Goal: Information Seeking & Learning: Learn about a topic

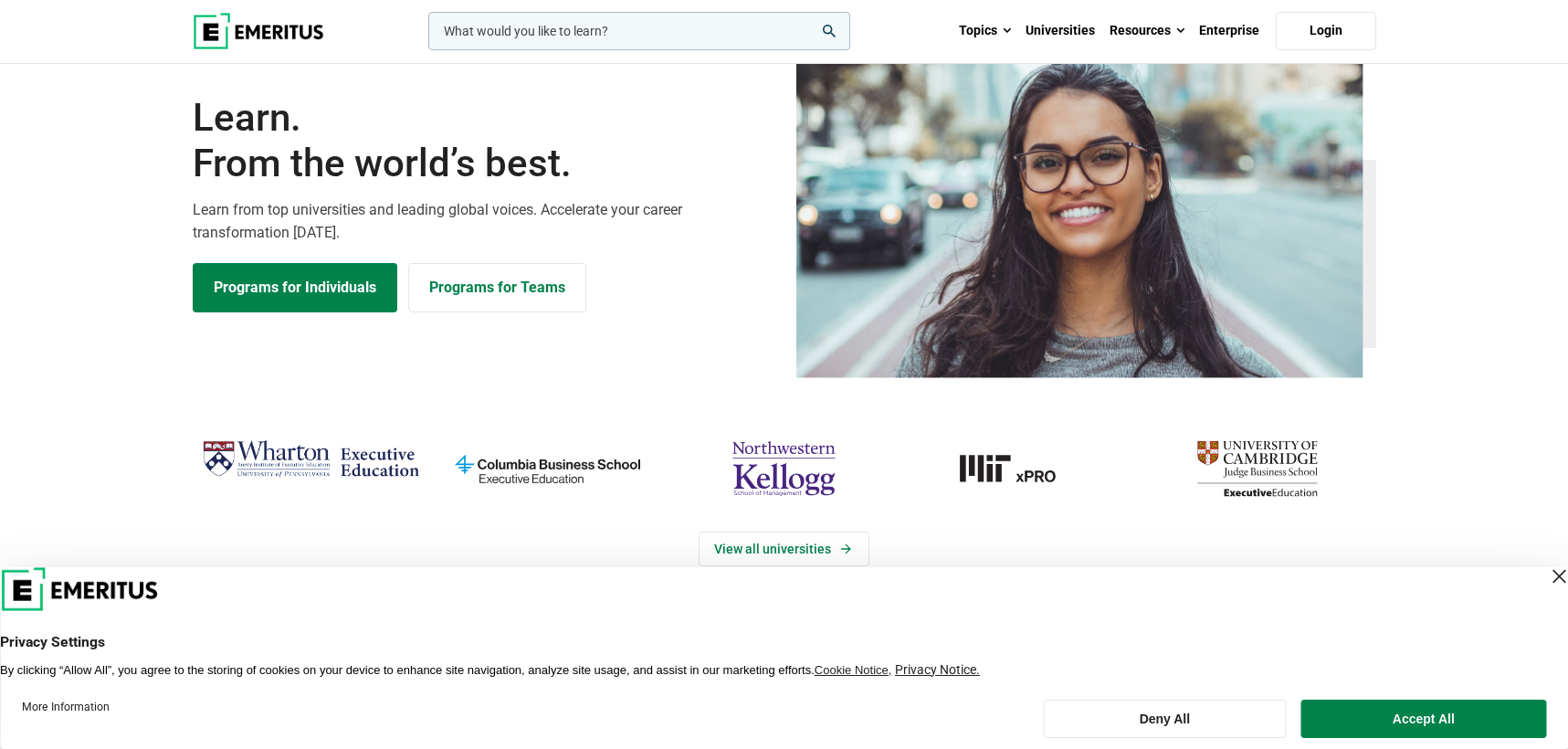
scroll to position [89, 0]
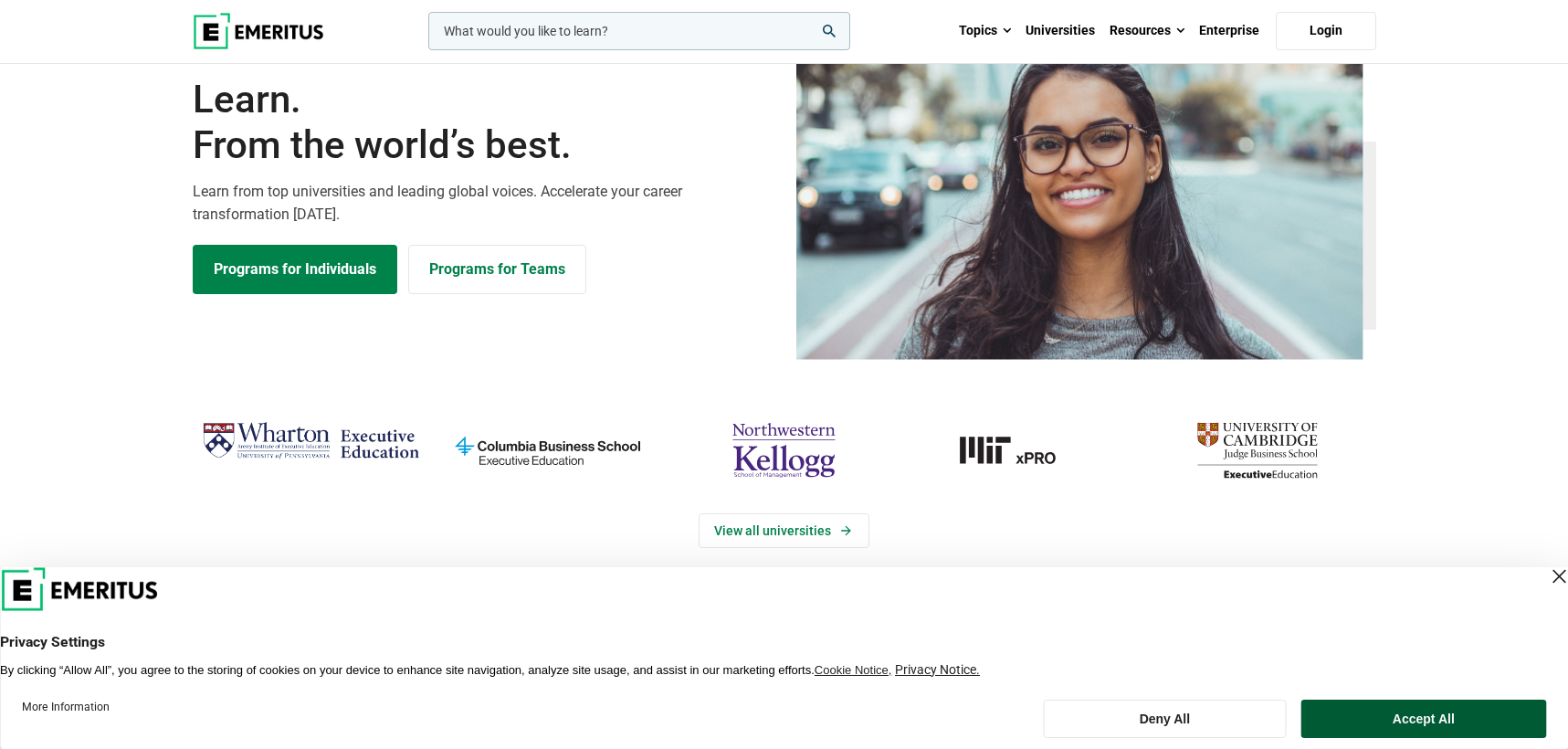
click at [1393, 710] on button "Accept All" at bounding box center [1423, 719] width 244 height 39
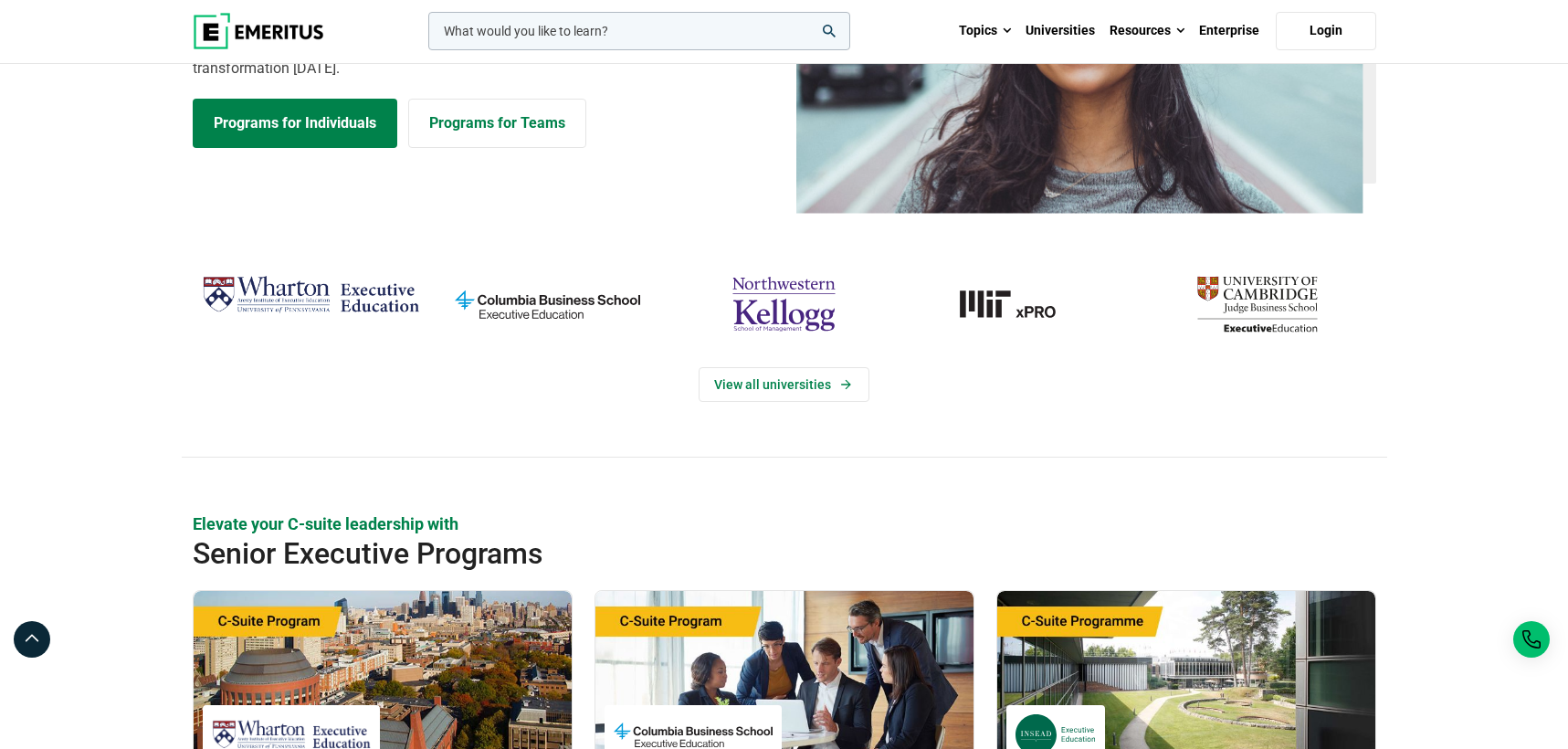
scroll to position [271, 0]
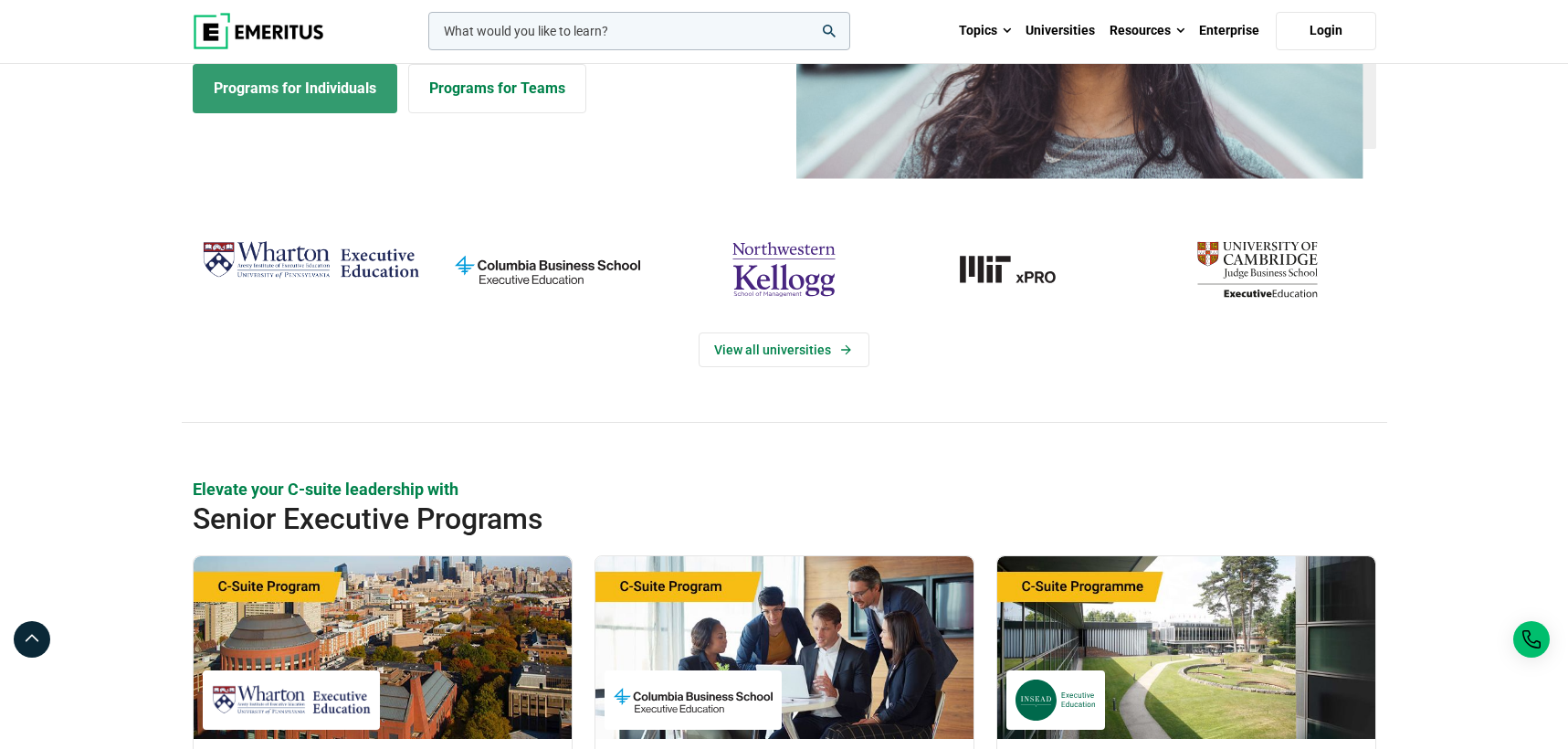
click at [322, 86] on link "Programs for Individuals" at bounding box center [295, 88] width 205 height 49
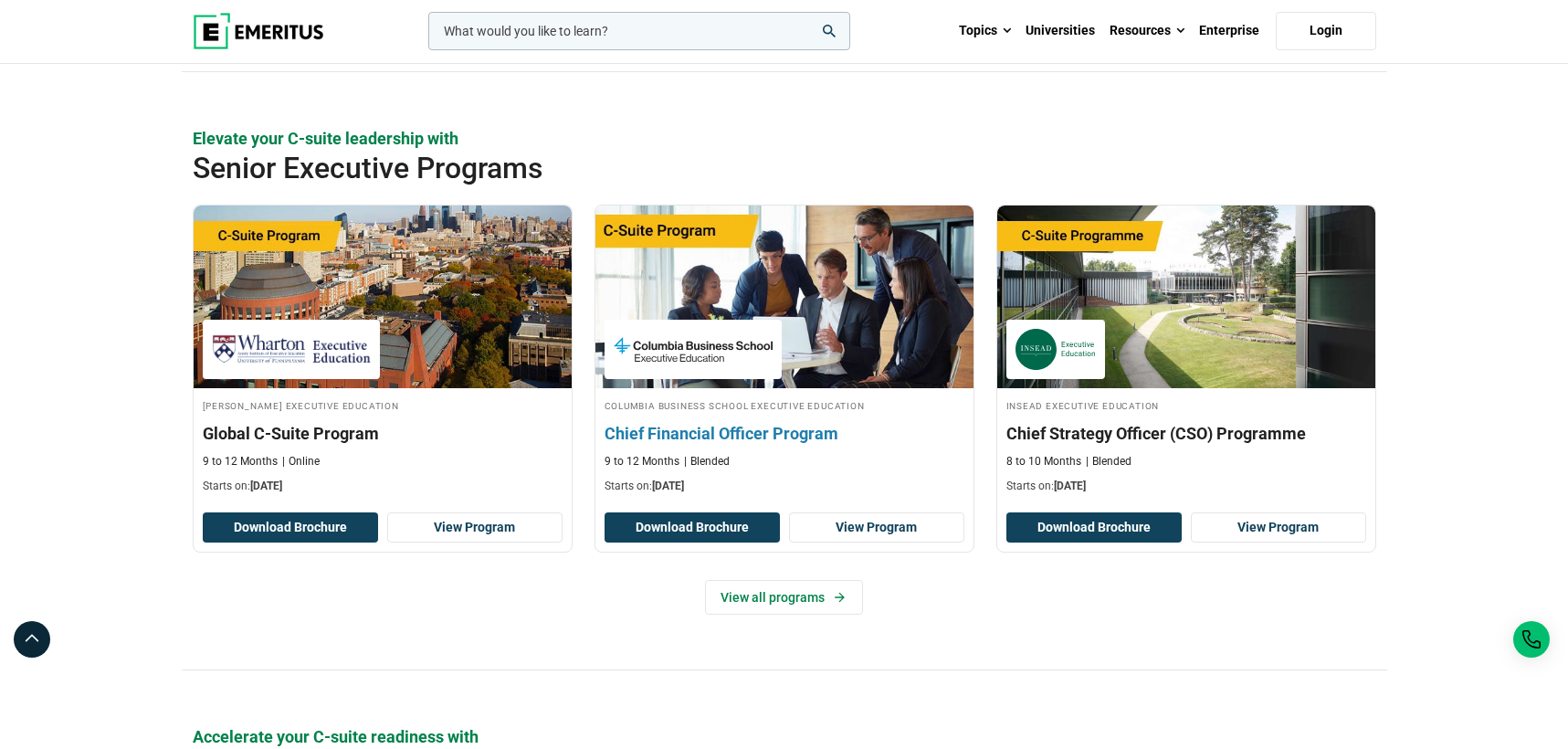
scroll to position [626, 0]
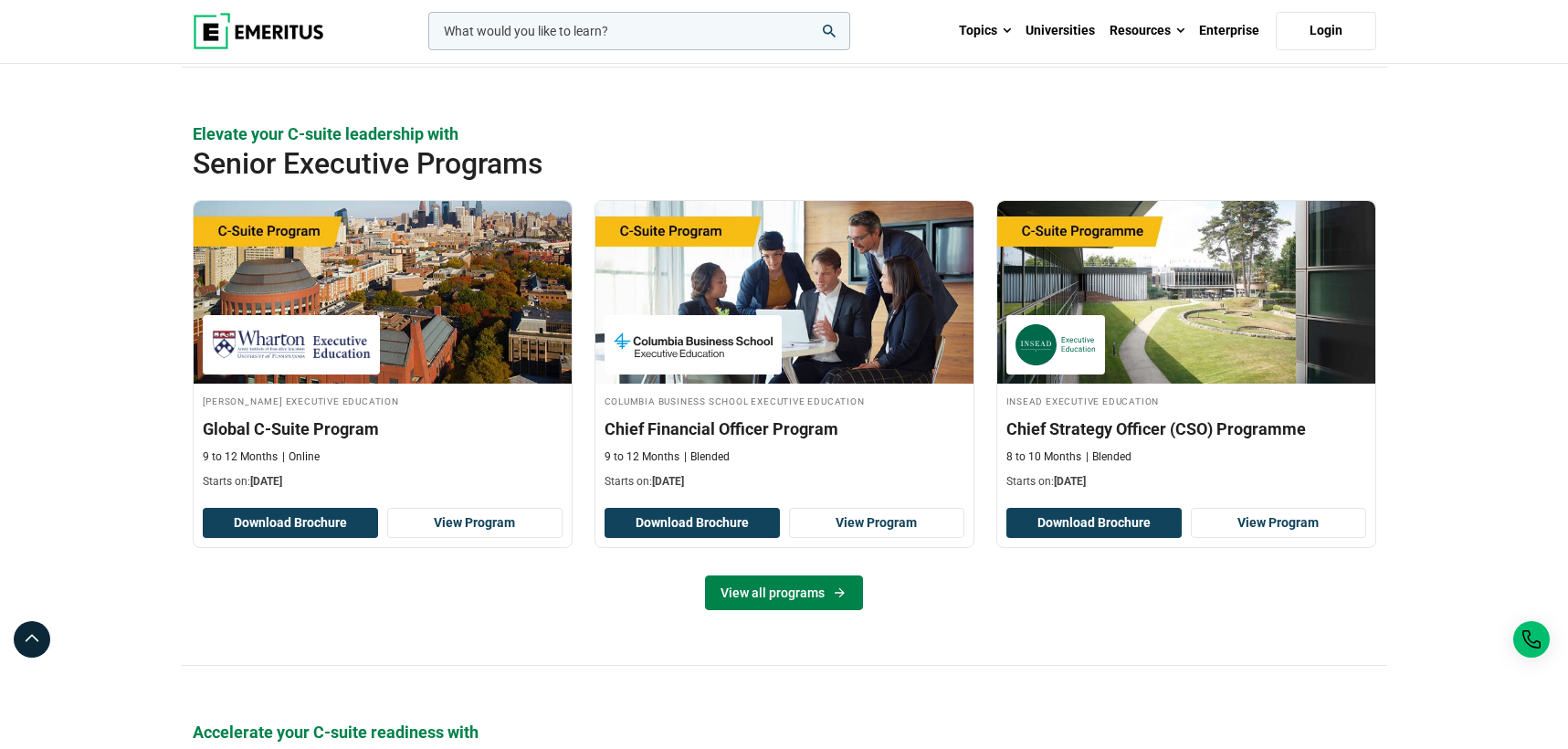
click at [762, 592] on link "View all programs" at bounding box center [784, 592] width 158 height 35
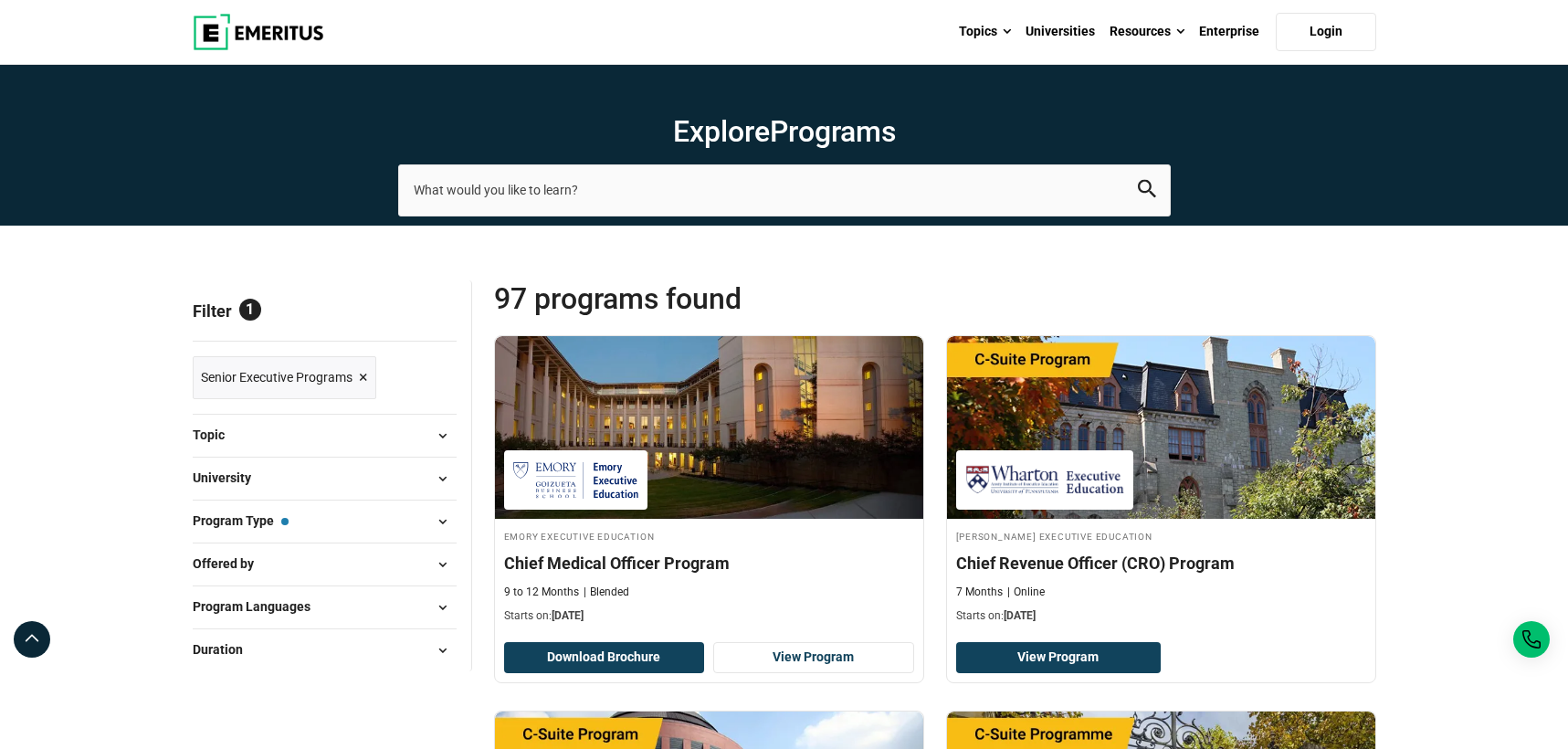
click at [441, 510] on span at bounding box center [442, 521] width 27 height 27
click at [440, 521] on span at bounding box center [442, 521] width 27 height 27
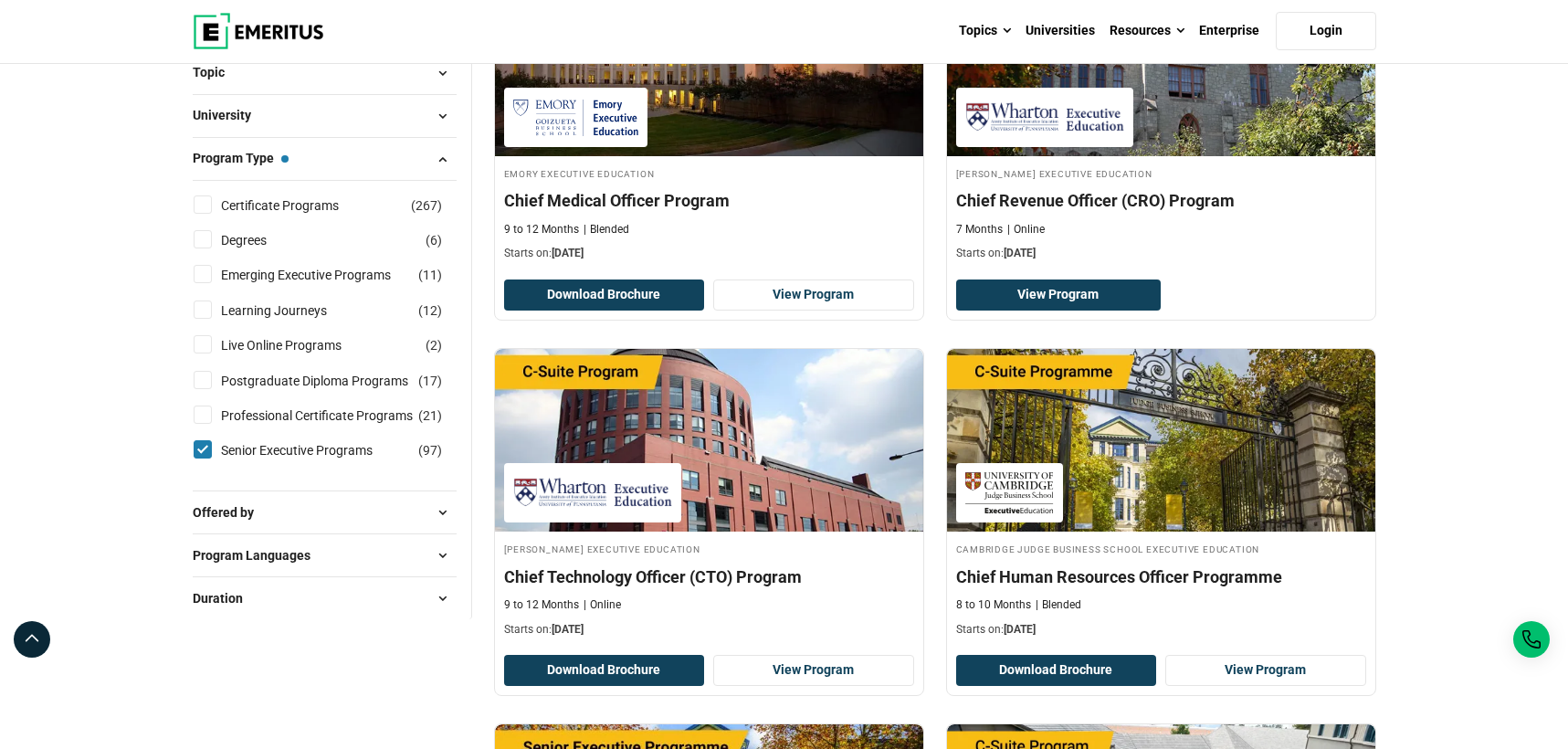
scroll to position [366, 0]
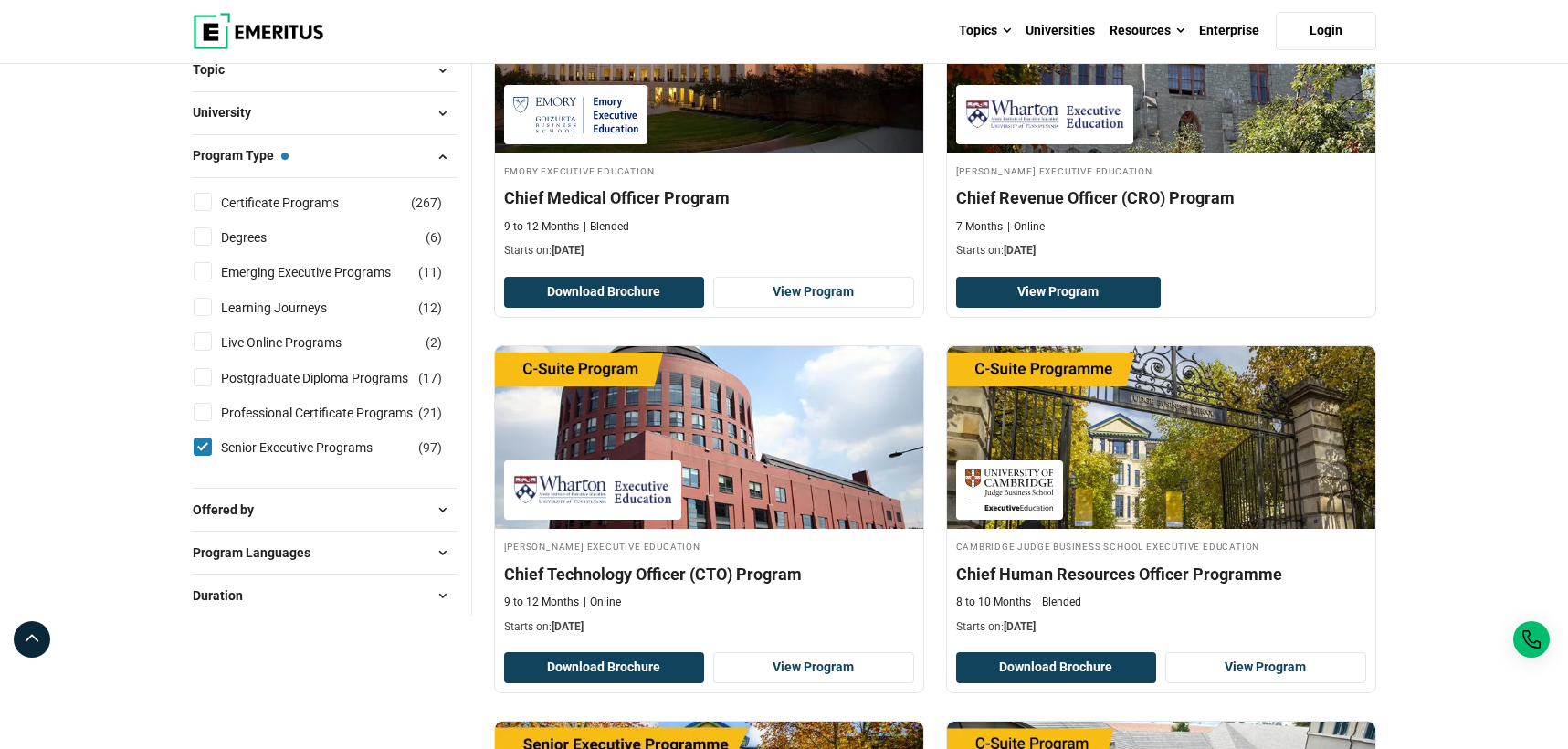
click at [447, 511] on span at bounding box center [442, 509] width 27 height 27
click at [224, 560] on link "University" at bounding box center [267, 555] width 92 height 20
checkbox input "true"
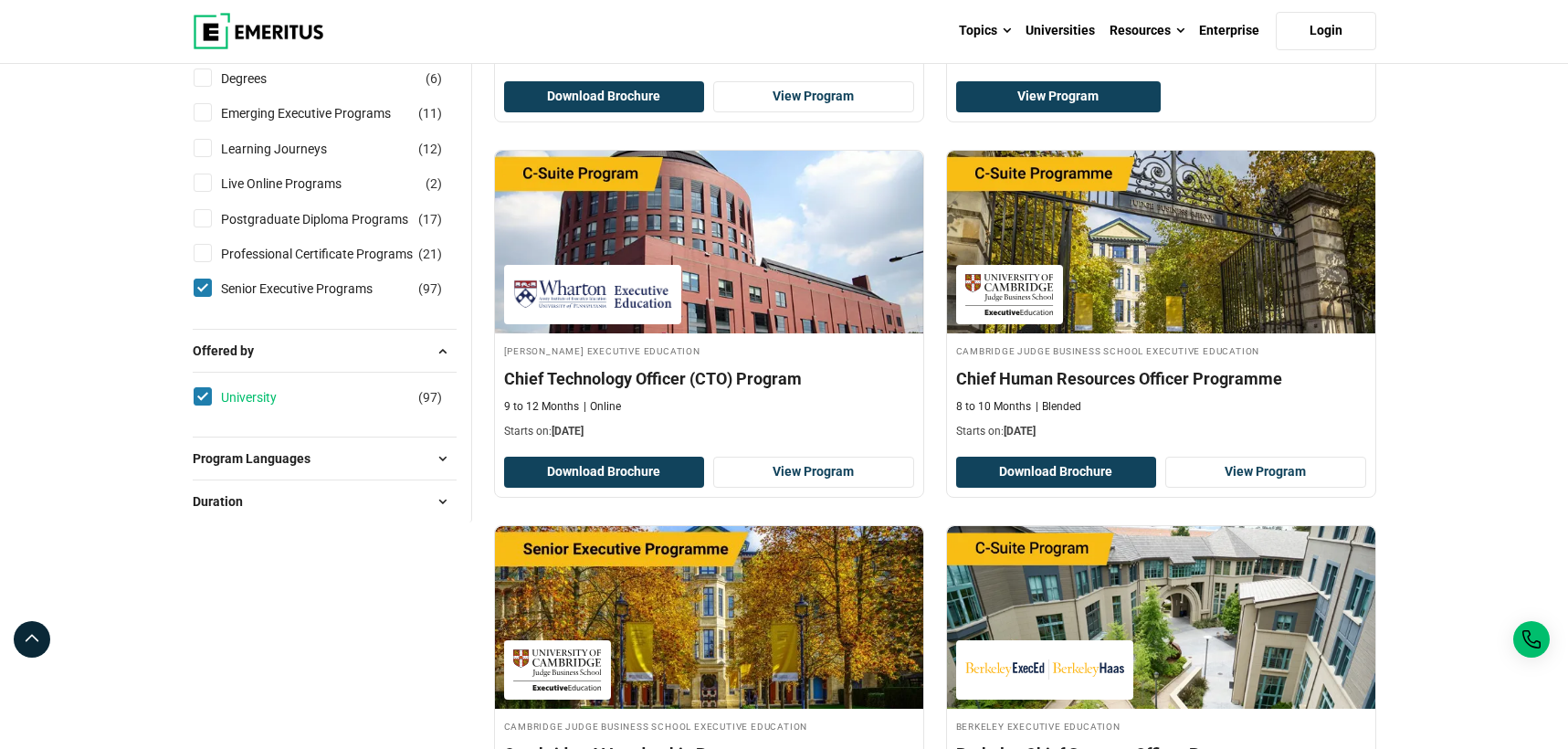
scroll to position [549, 0]
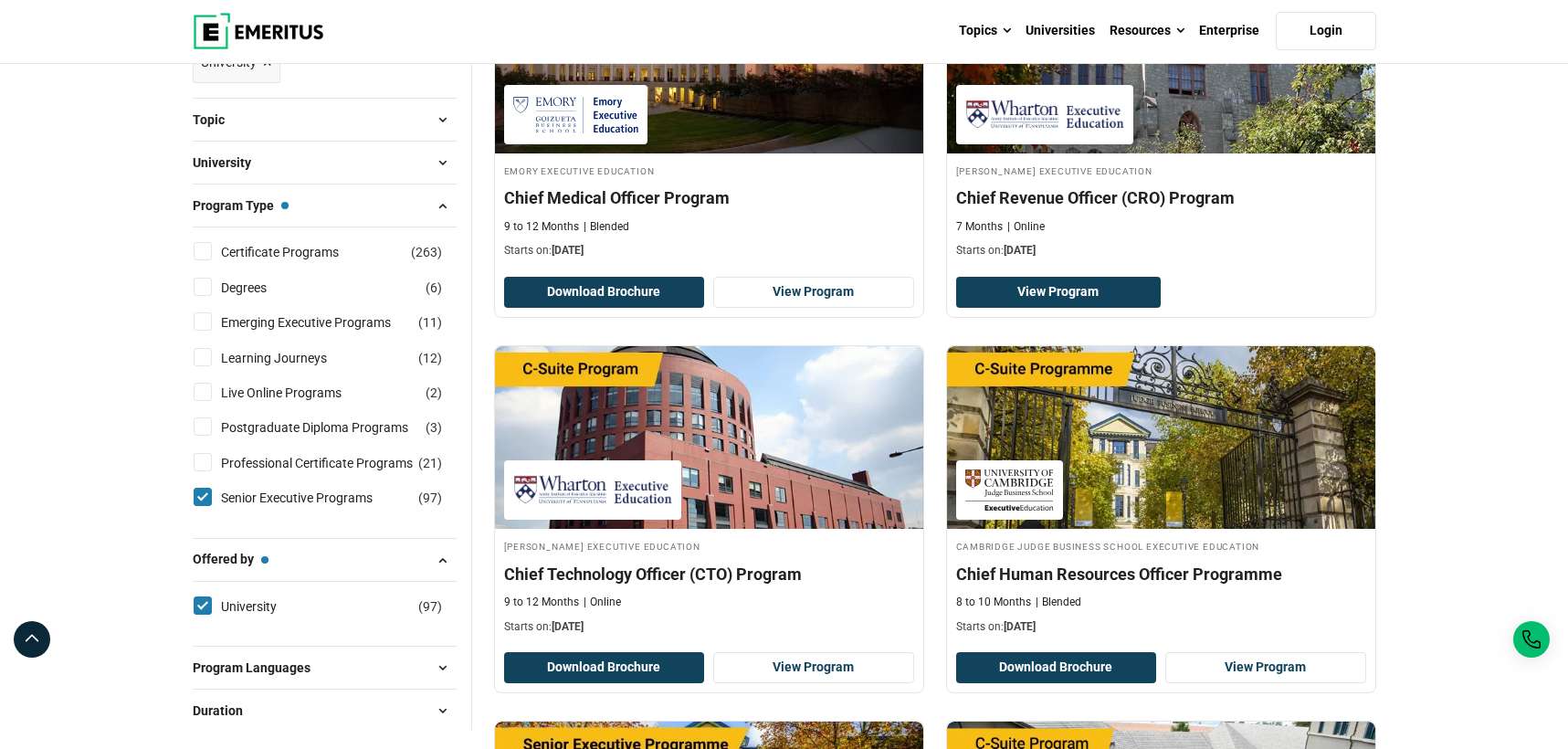
scroll to position [639, 0]
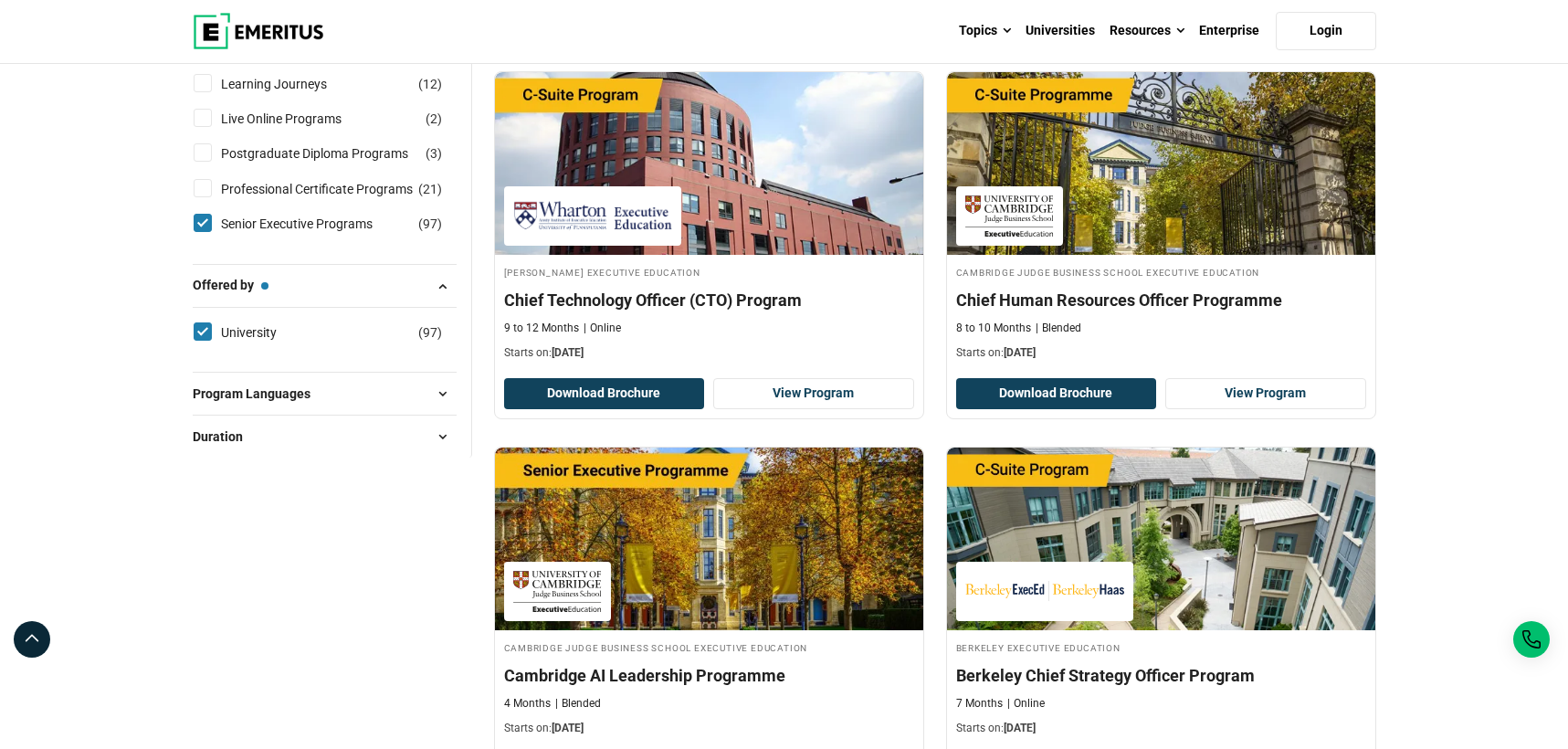
click at [436, 440] on span at bounding box center [442, 436] width 27 height 27
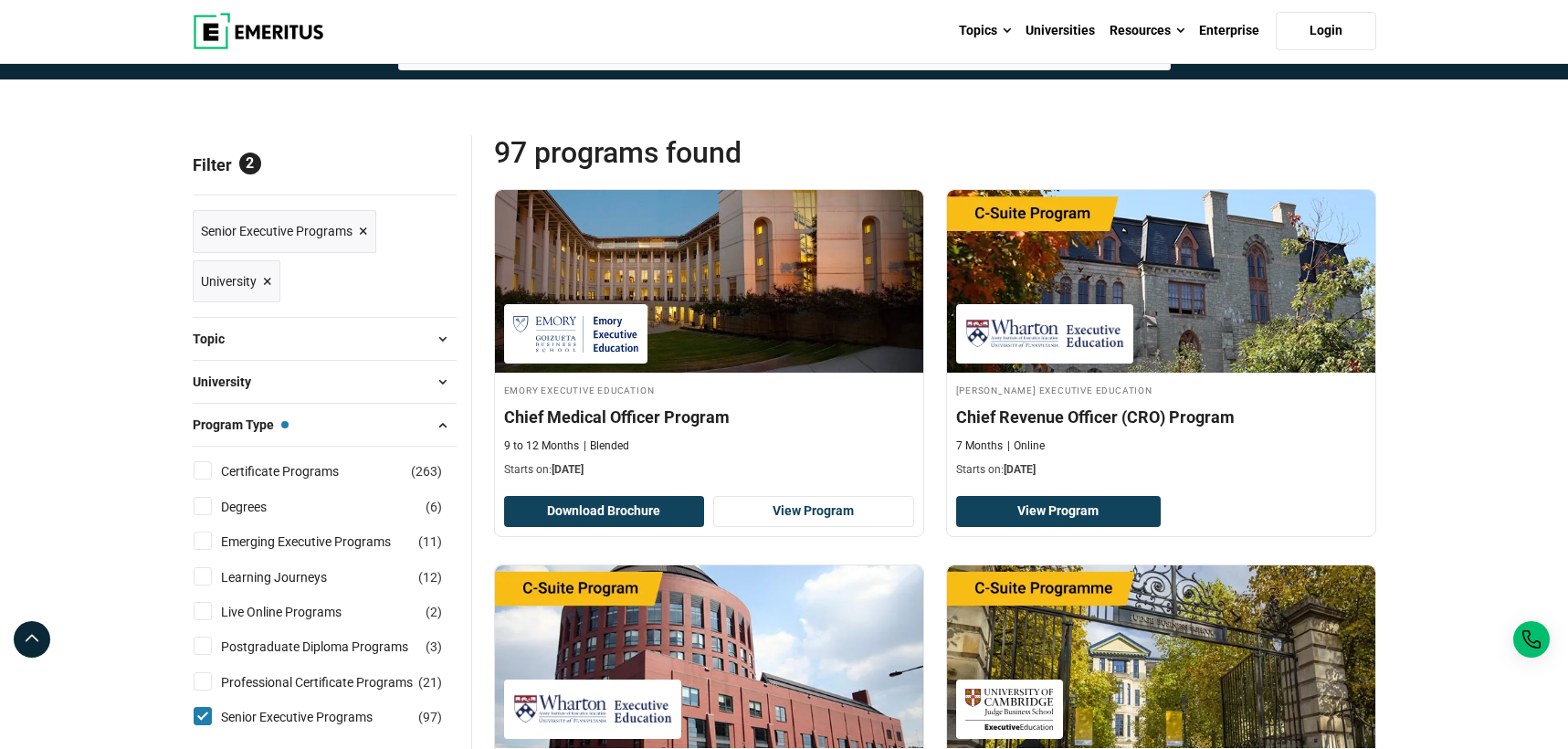
scroll to position [0, 0]
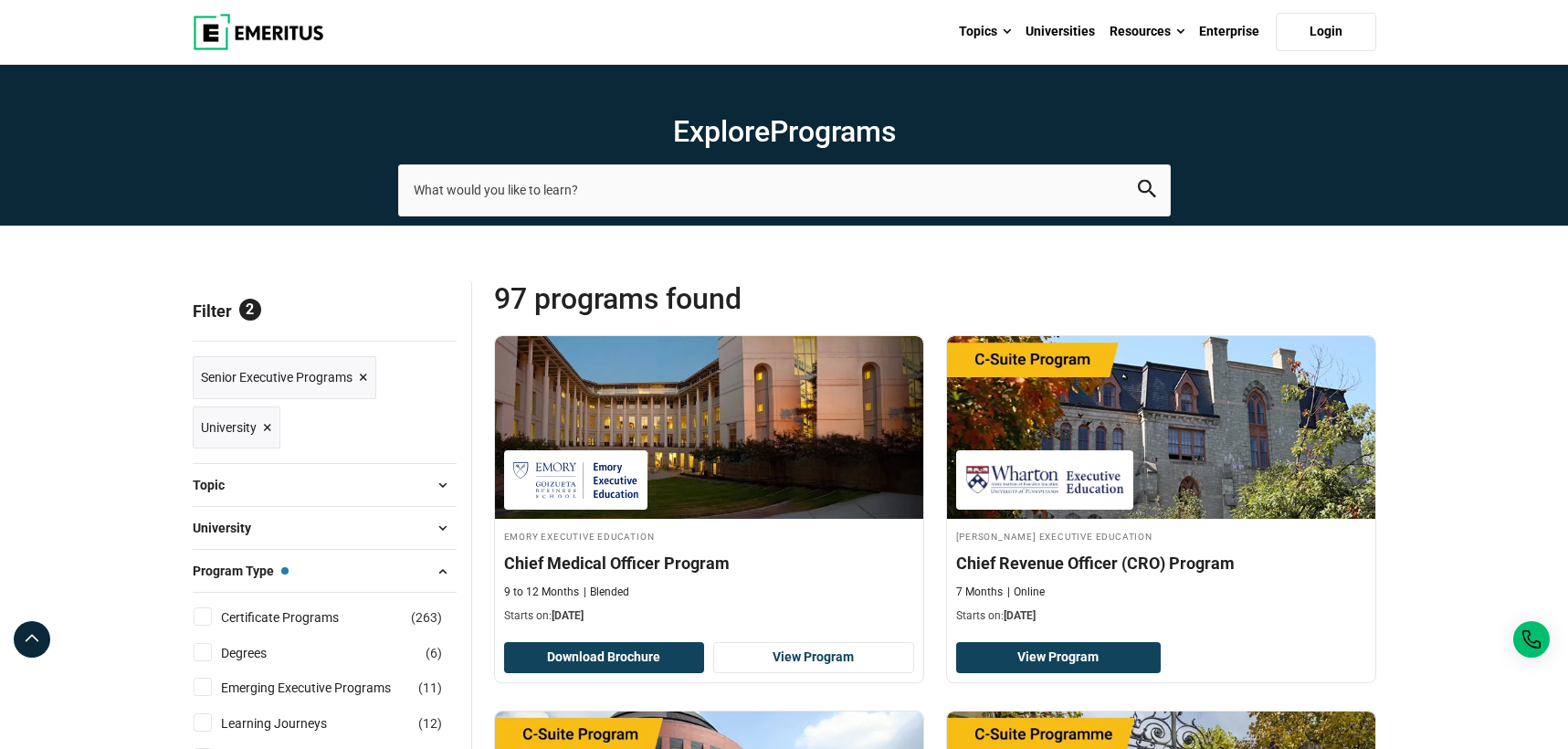
click at [445, 487] on span at bounding box center [442, 485] width 27 height 27
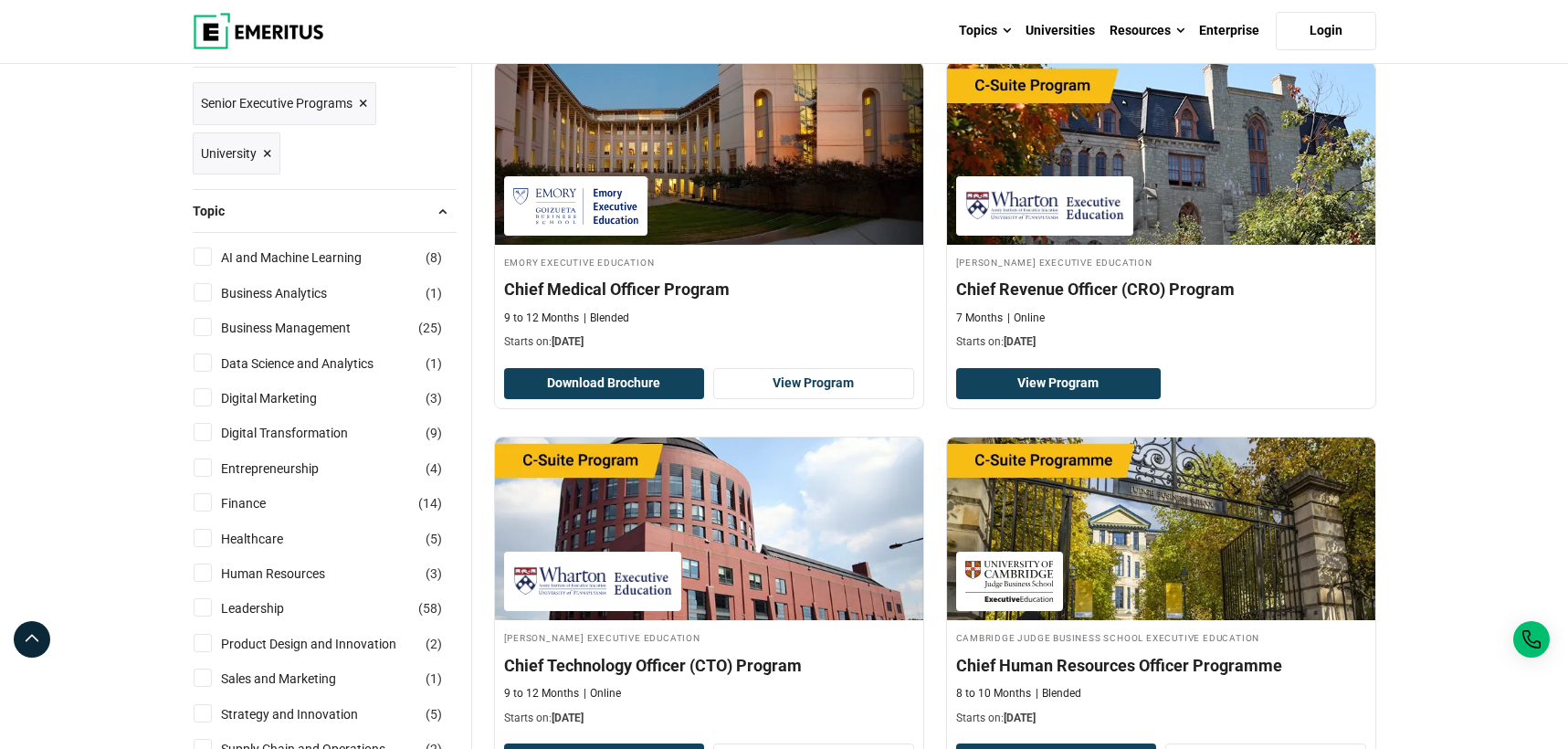
scroll to position [457, 0]
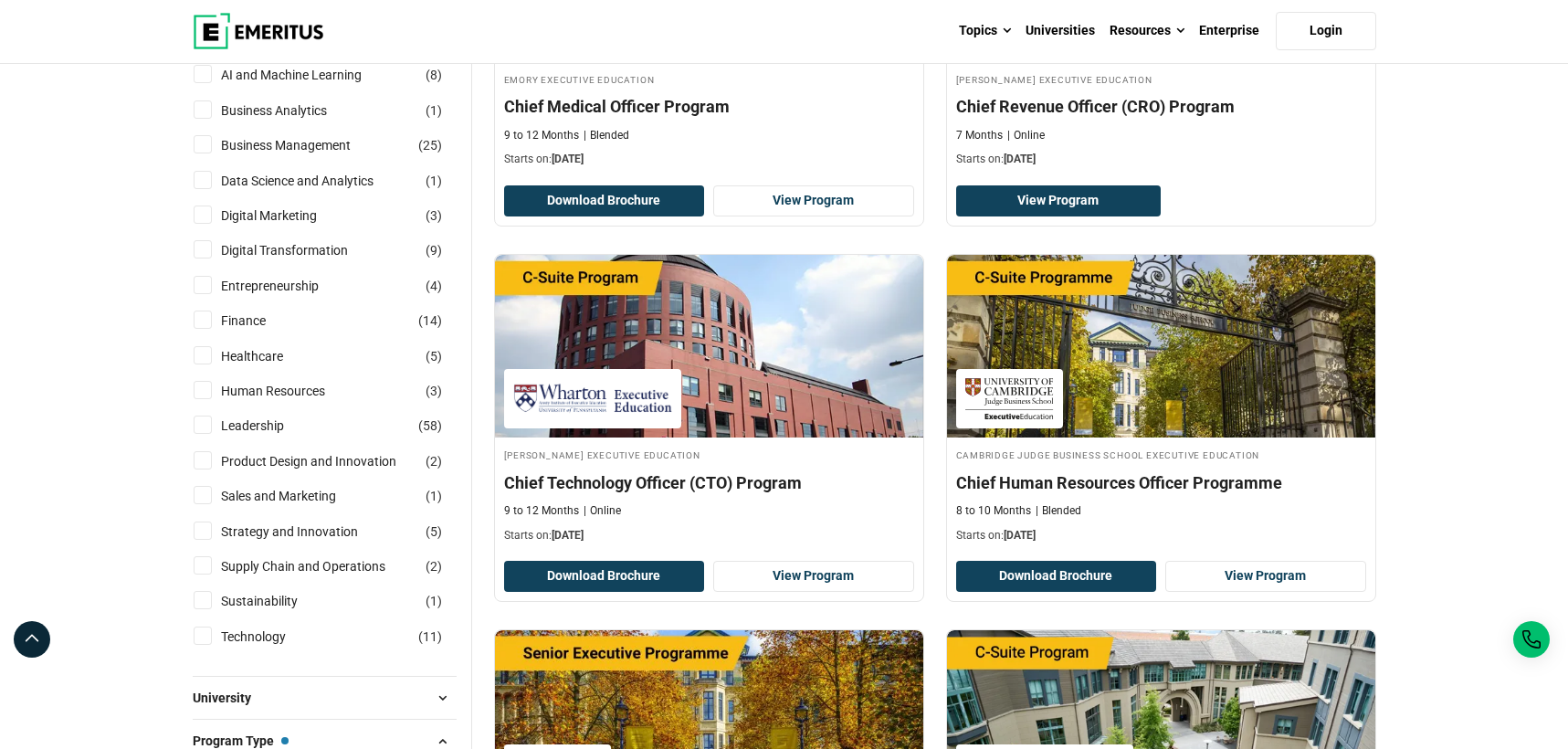
click at [244, 343] on li "Healthcare ( 5 )" at bounding box center [324, 356] width 264 height 35
click at [208, 354] on input "Healthcare ( 5 )" at bounding box center [202, 354] width 18 height 18
checkbox input "true"
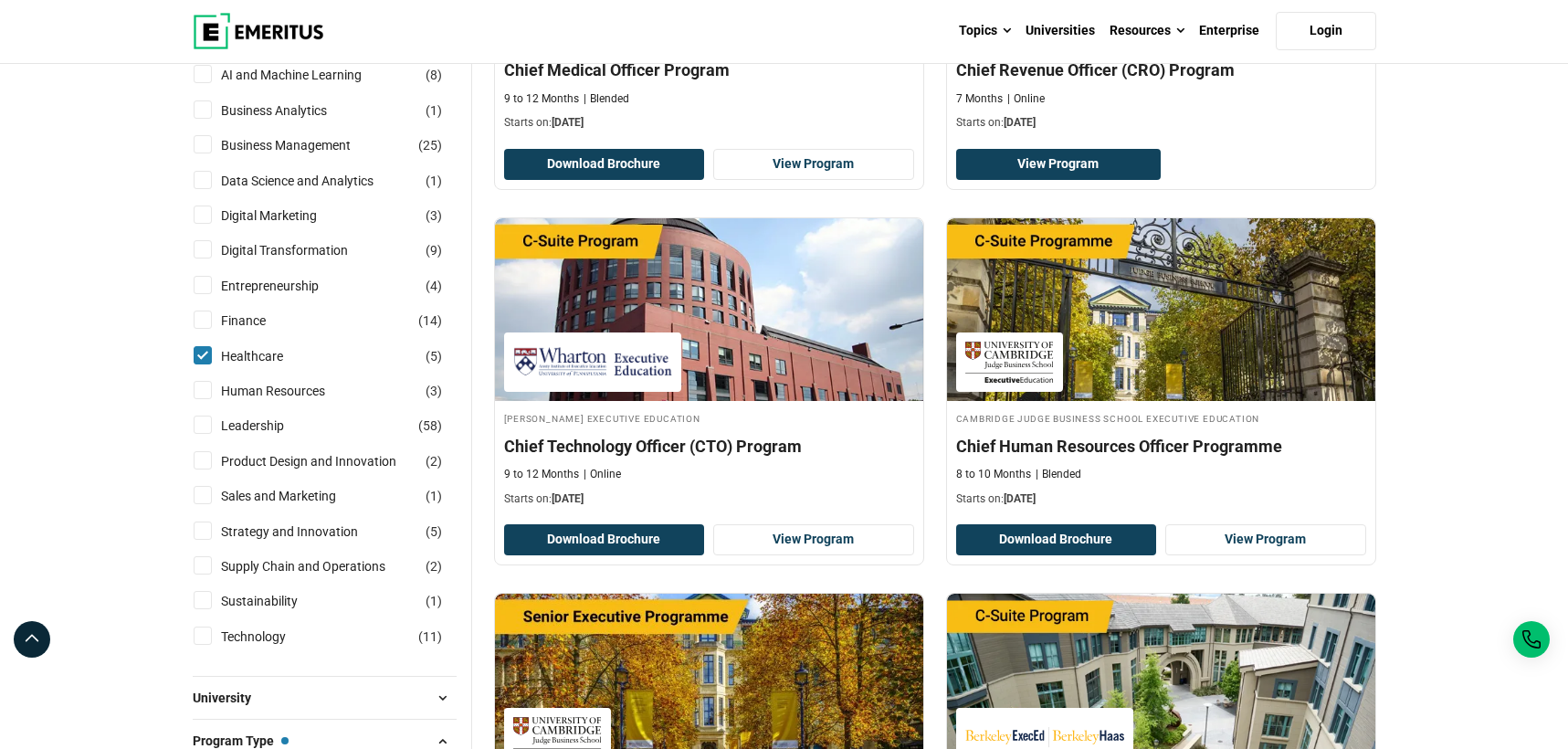
click at [200, 392] on input "Human Resources ( 3 )" at bounding box center [202, 389] width 18 height 18
checkbox input "true"
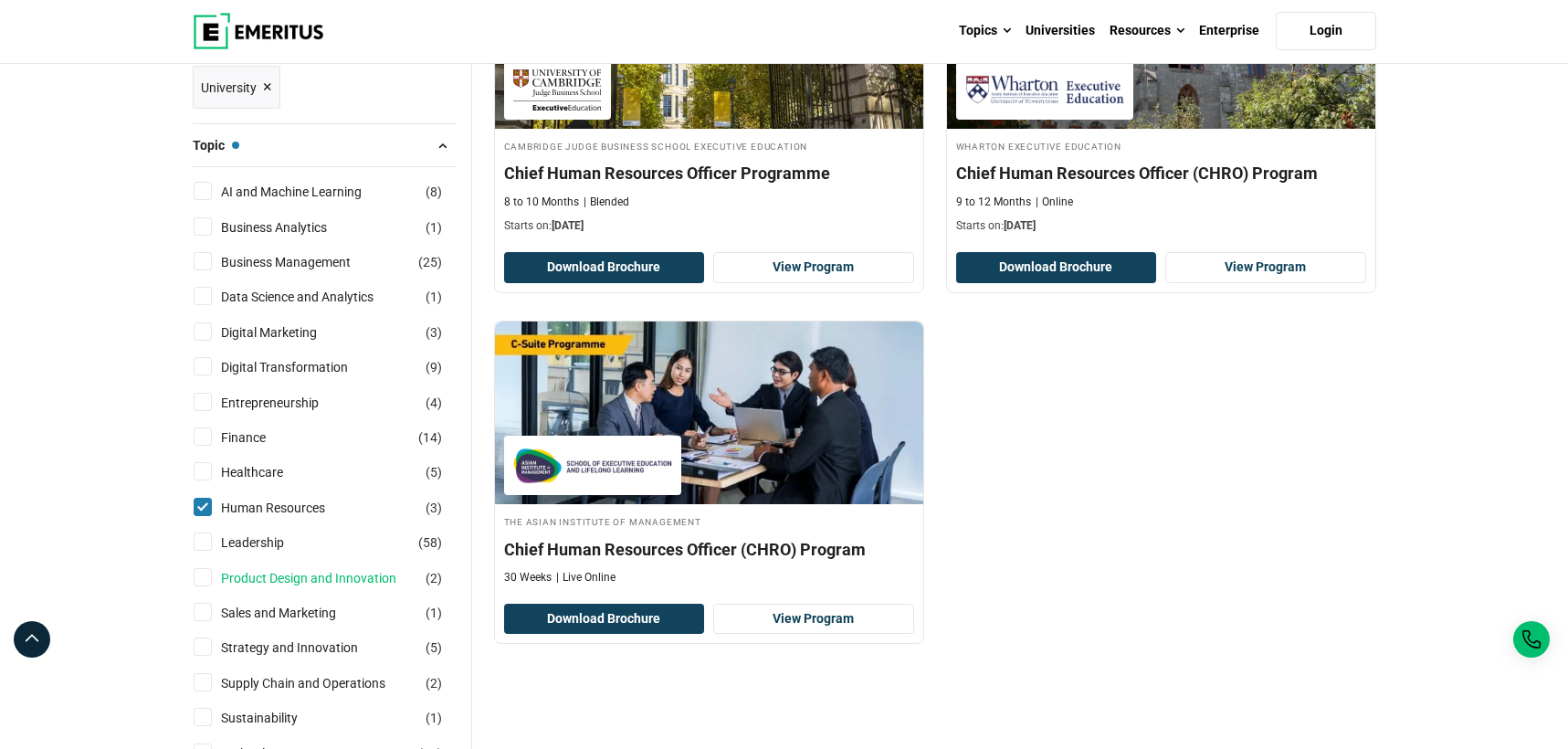
scroll to position [640, 0]
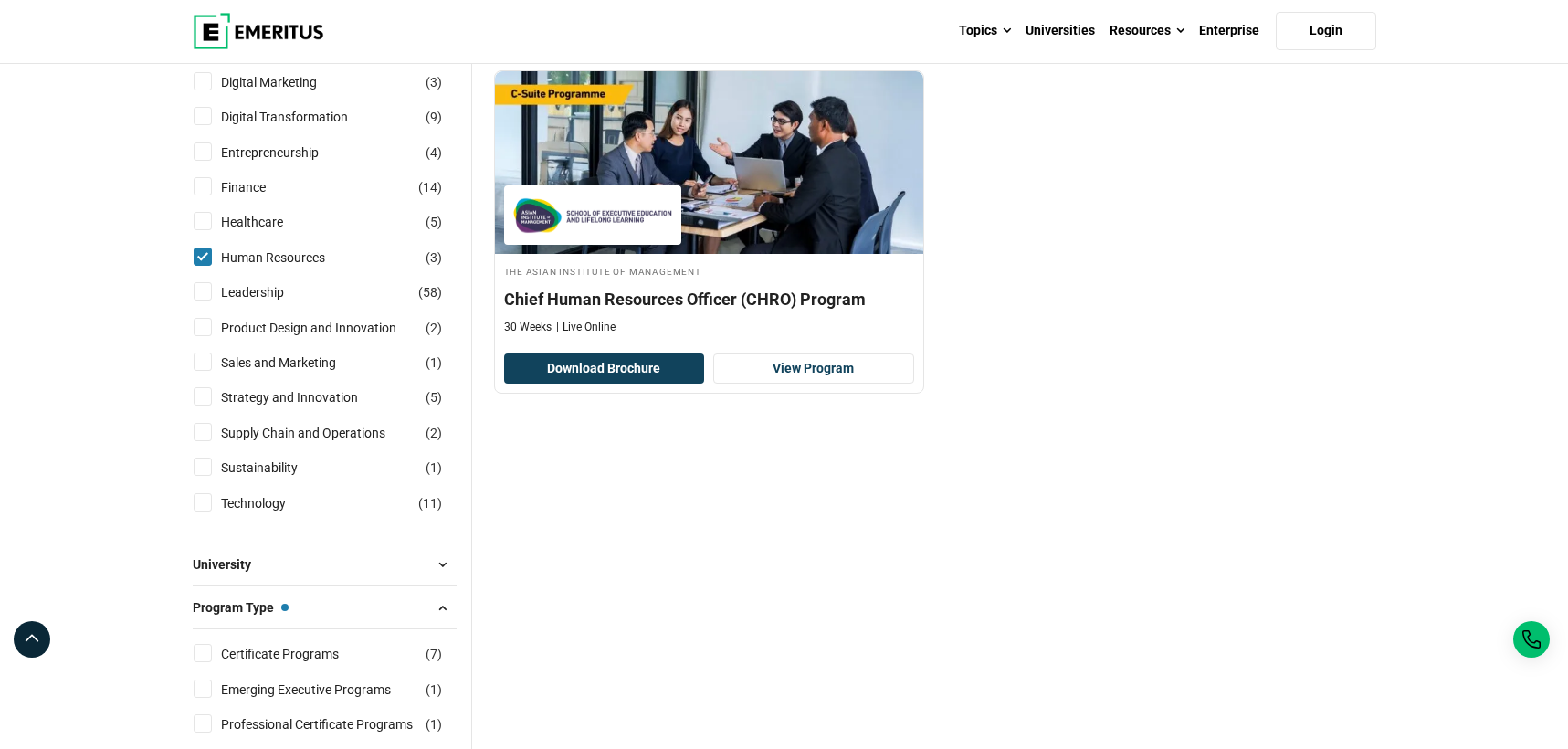
click at [204, 468] on input "Sustainability ( 1 )" at bounding box center [202, 466] width 18 height 18
checkbox input "true"
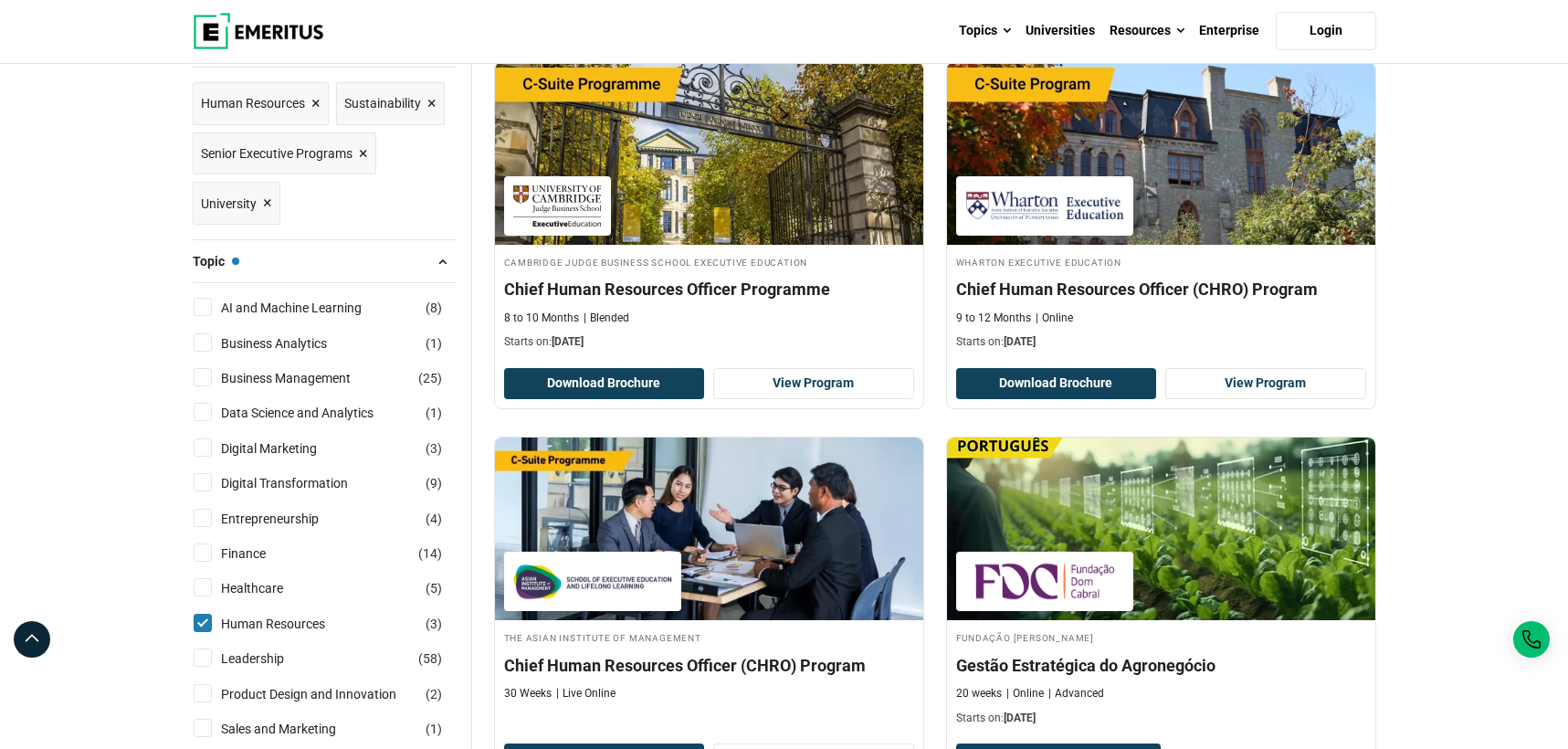
scroll to position [378, 0]
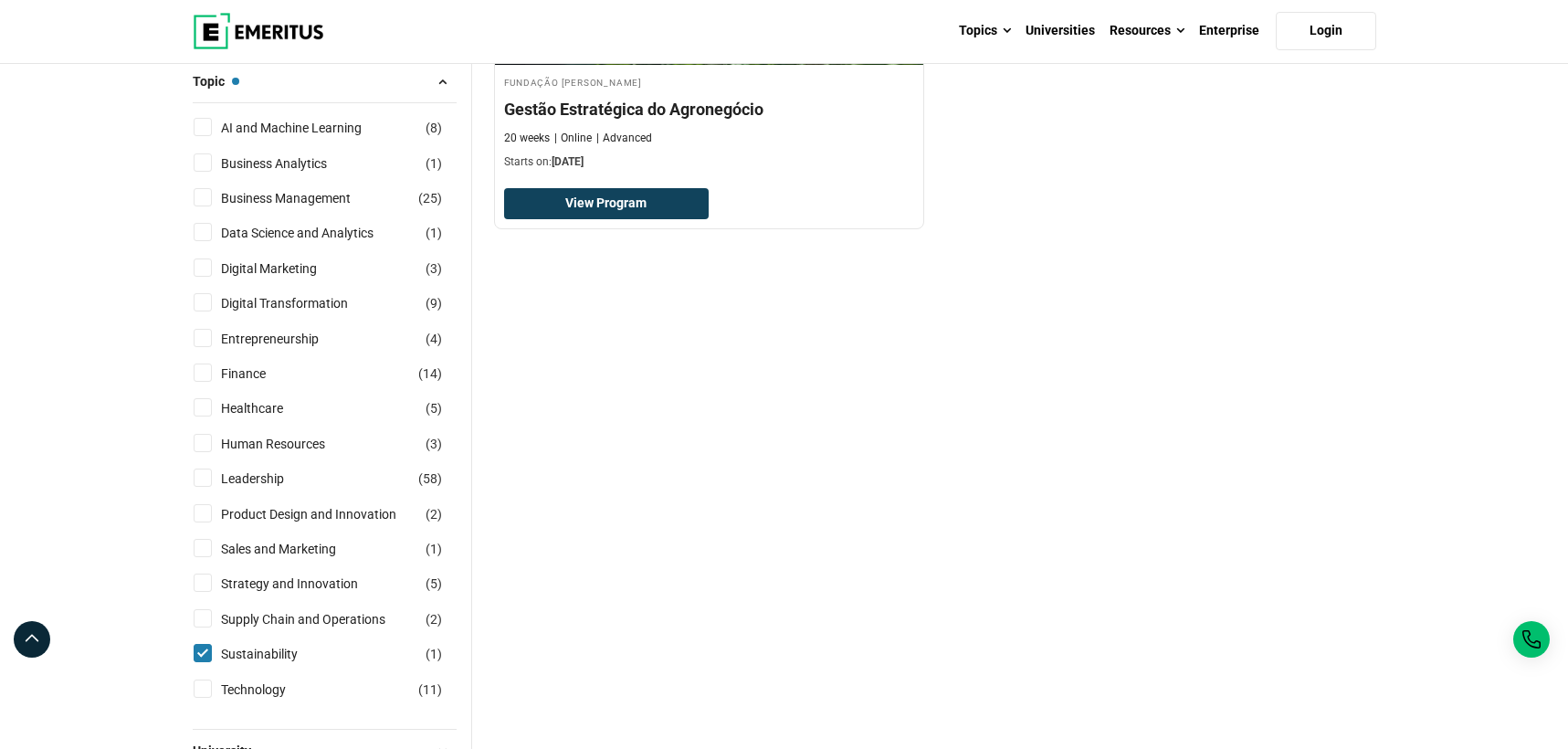
scroll to position [457, 0]
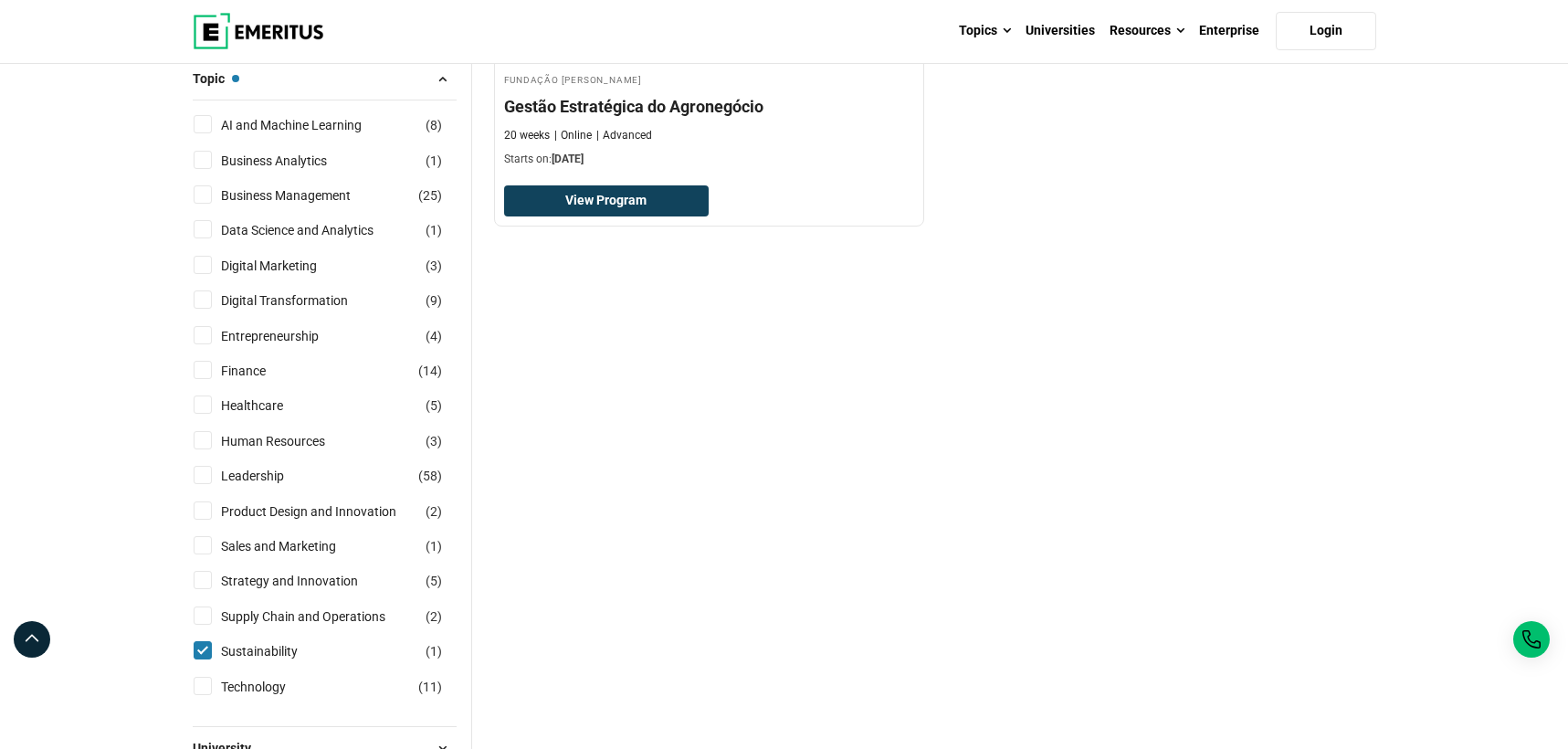
click at [203, 401] on input "Healthcare ( 5 )" at bounding box center [202, 404] width 18 height 18
checkbox input "true"
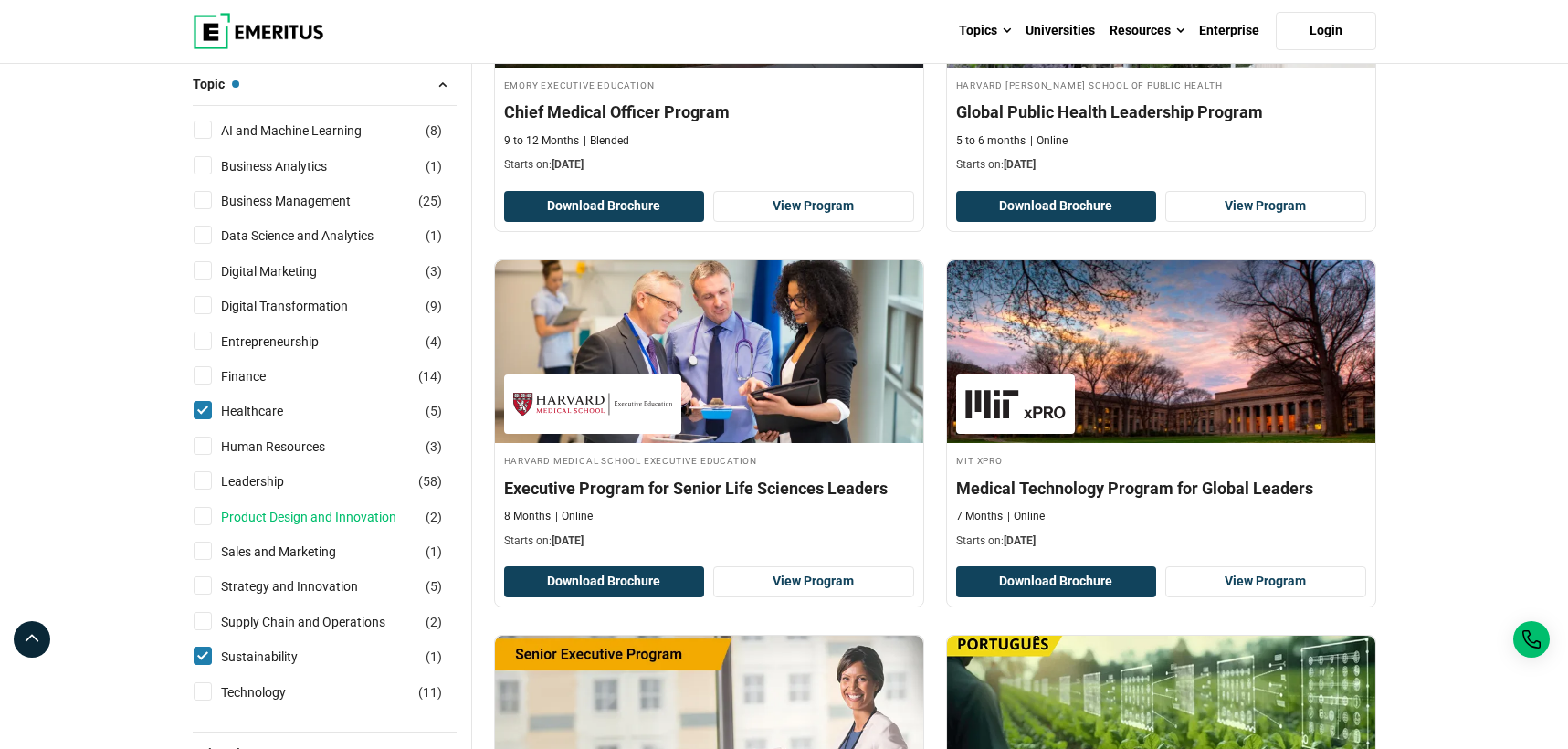
scroll to position [457, 0]
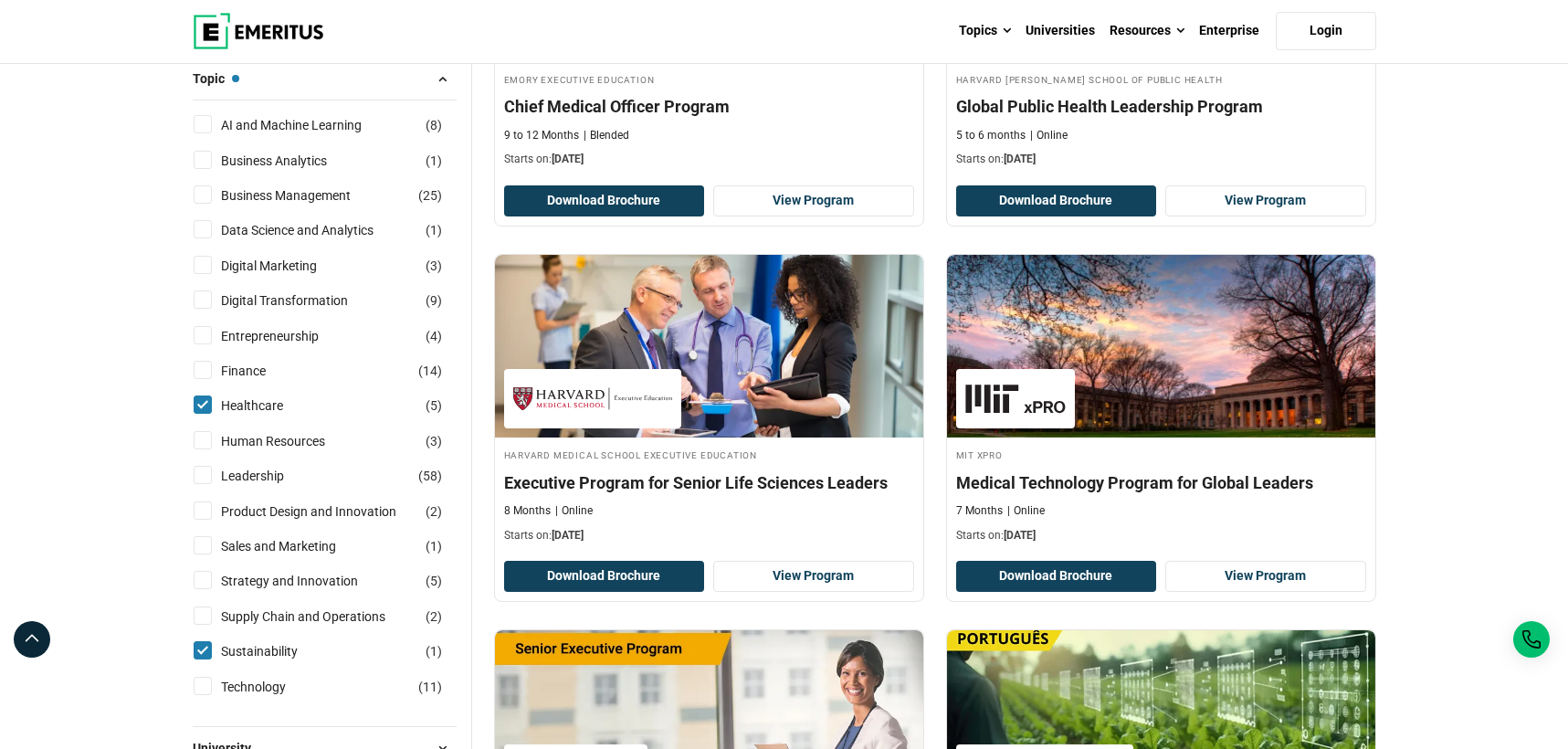
click at [207, 441] on input "Human Resources ( 3 )" at bounding box center [202, 440] width 18 height 18
checkbox input "true"
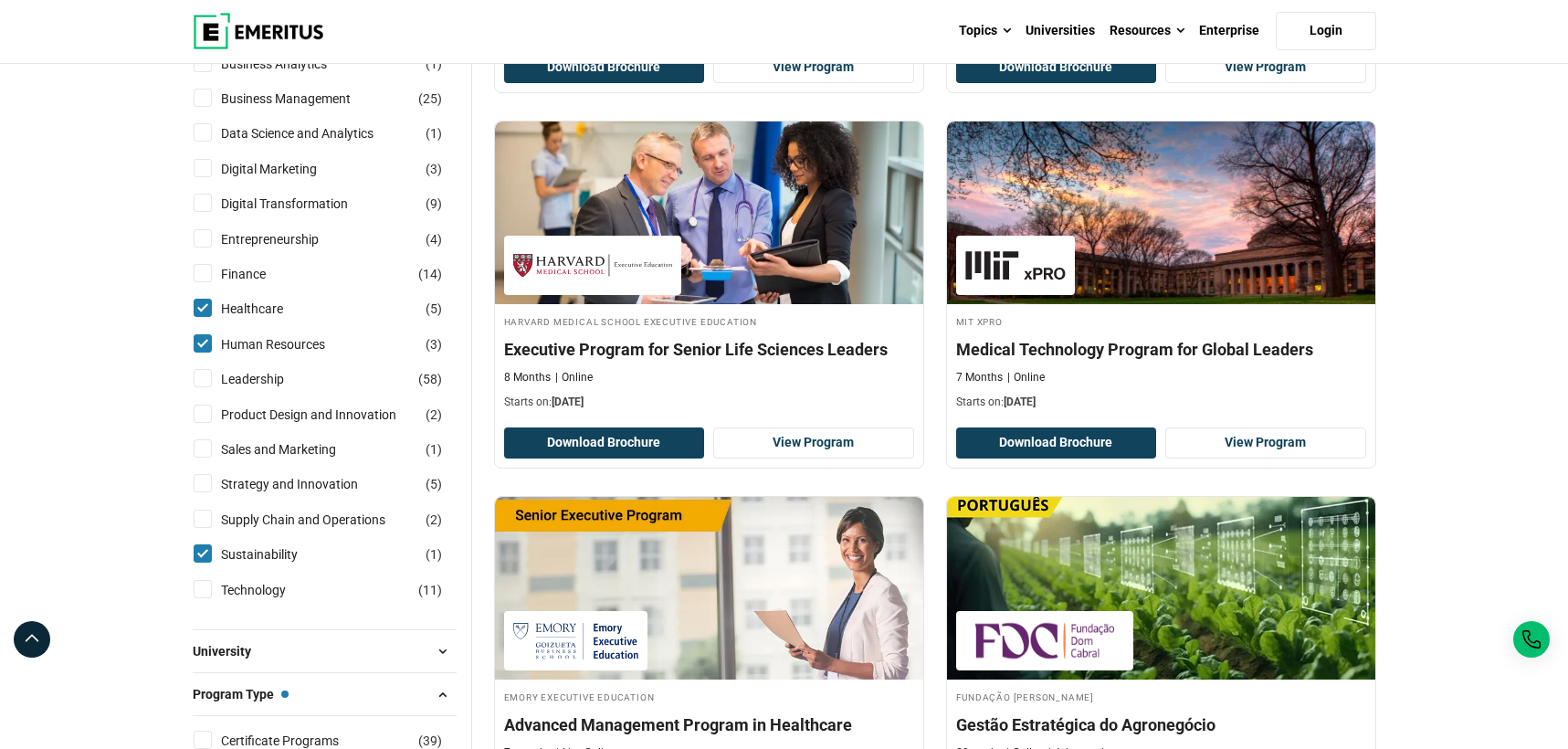
scroll to position [639, 0]
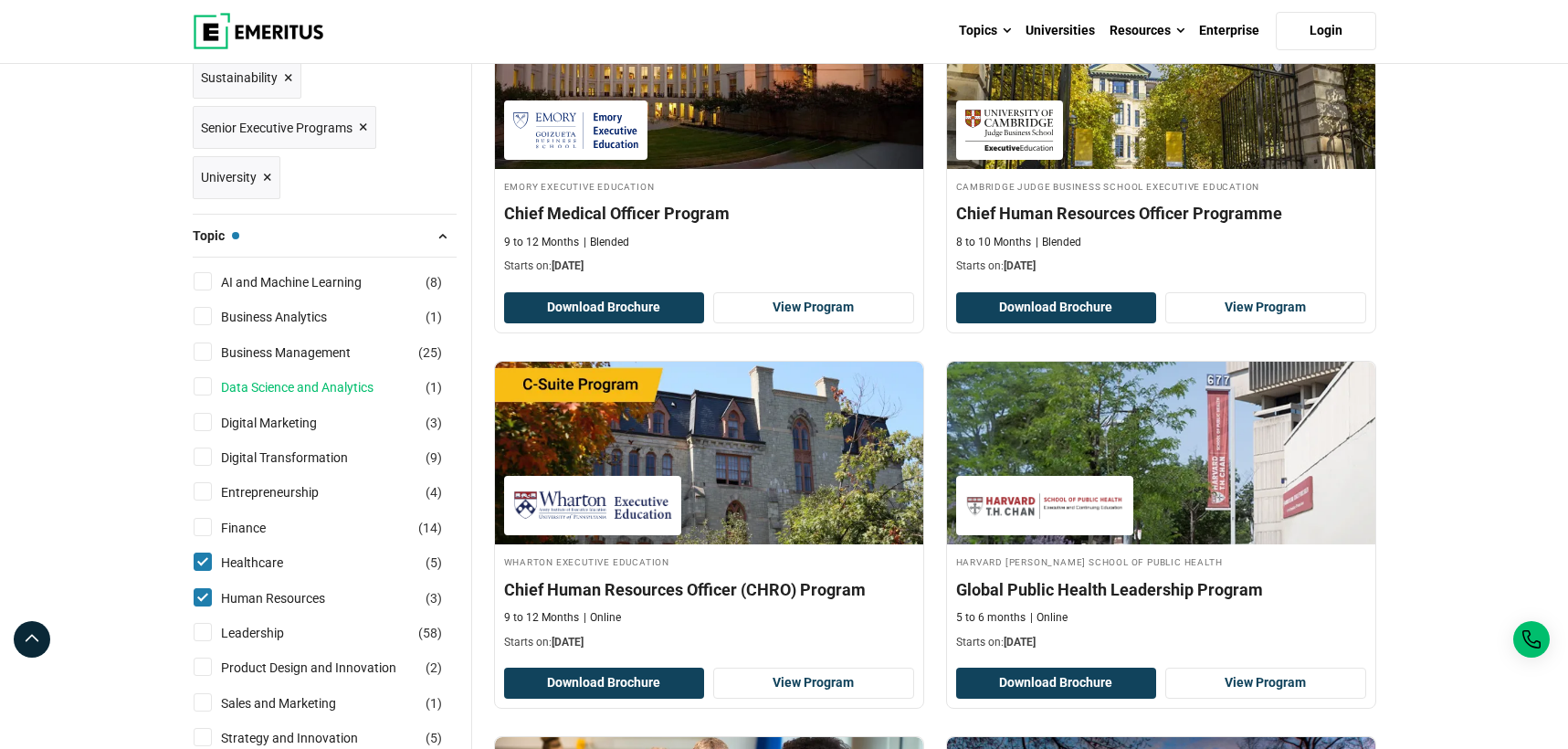
scroll to position [549, 0]
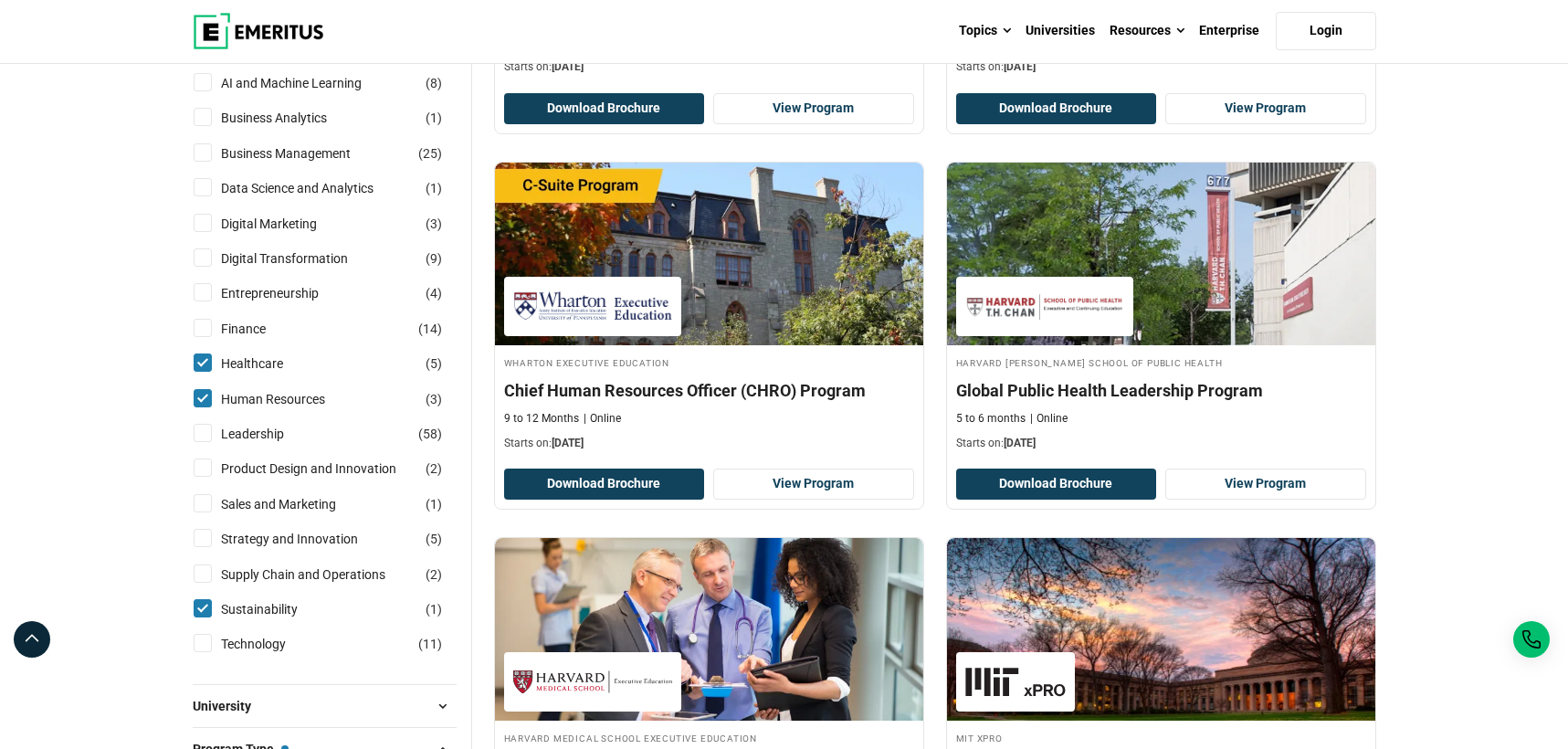
click at [200, 537] on input "Strategy and Innovation ( 5 )" at bounding box center [202, 538] width 18 height 18
checkbox input "true"
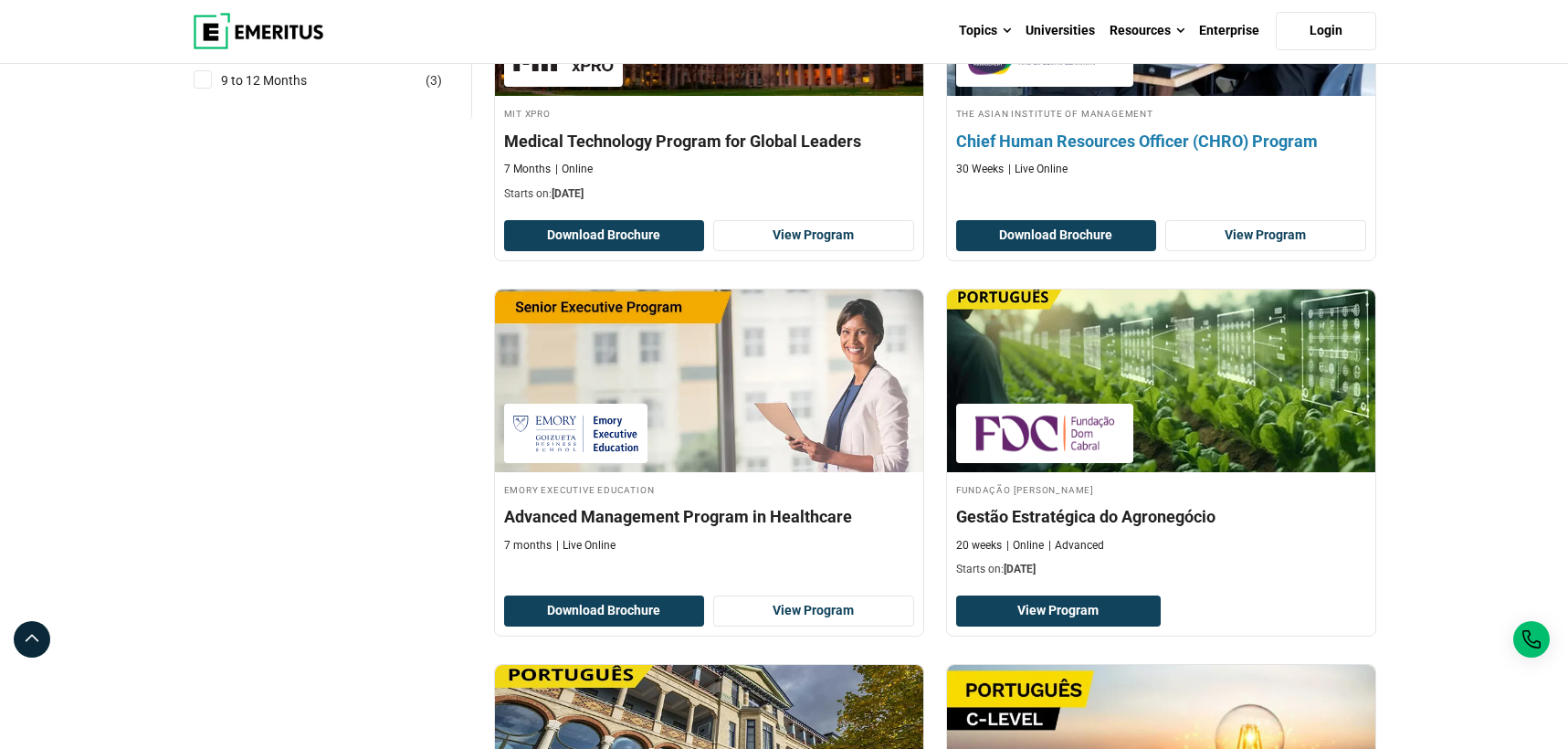
scroll to position [1920, 0]
